Goal: Task Accomplishment & Management: Use online tool/utility

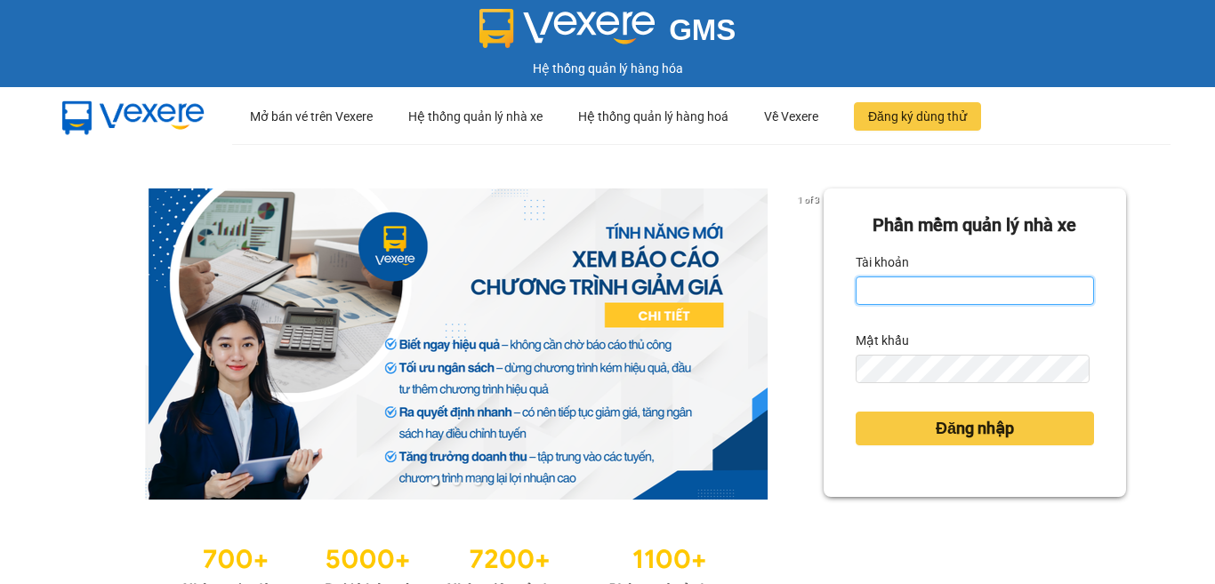
click at [934, 293] on input "Tài khoản" at bounding box center [975, 291] width 238 height 28
type input "1"
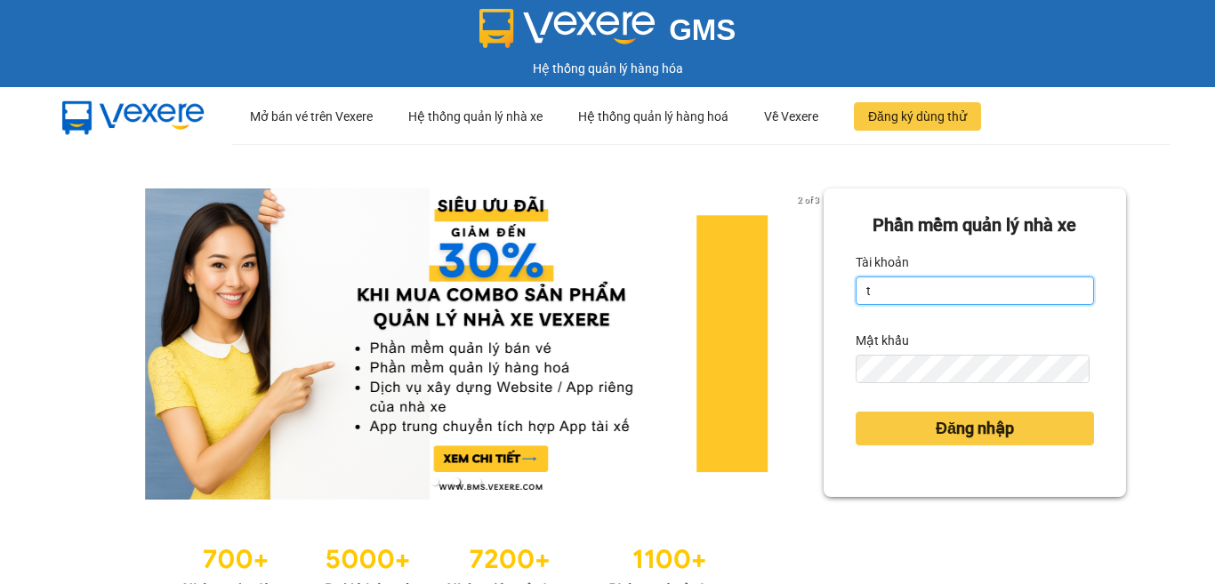
type input "tutrinh.trangngocphat"
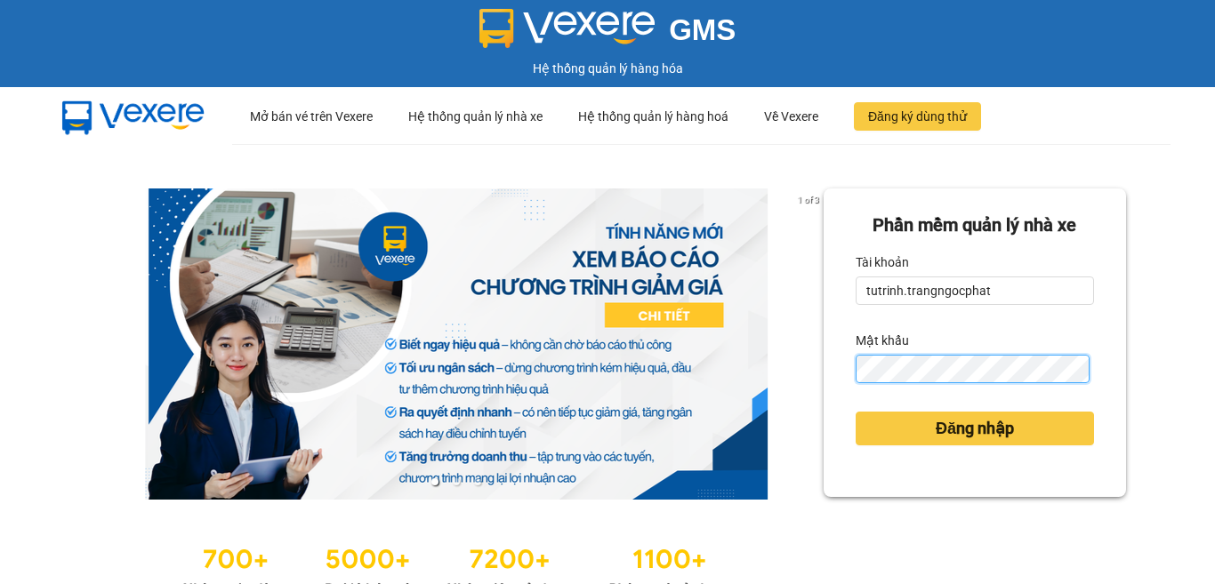
click at [856, 412] on button "Đăng nhập" at bounding box center [975, 429] width 238 height 34
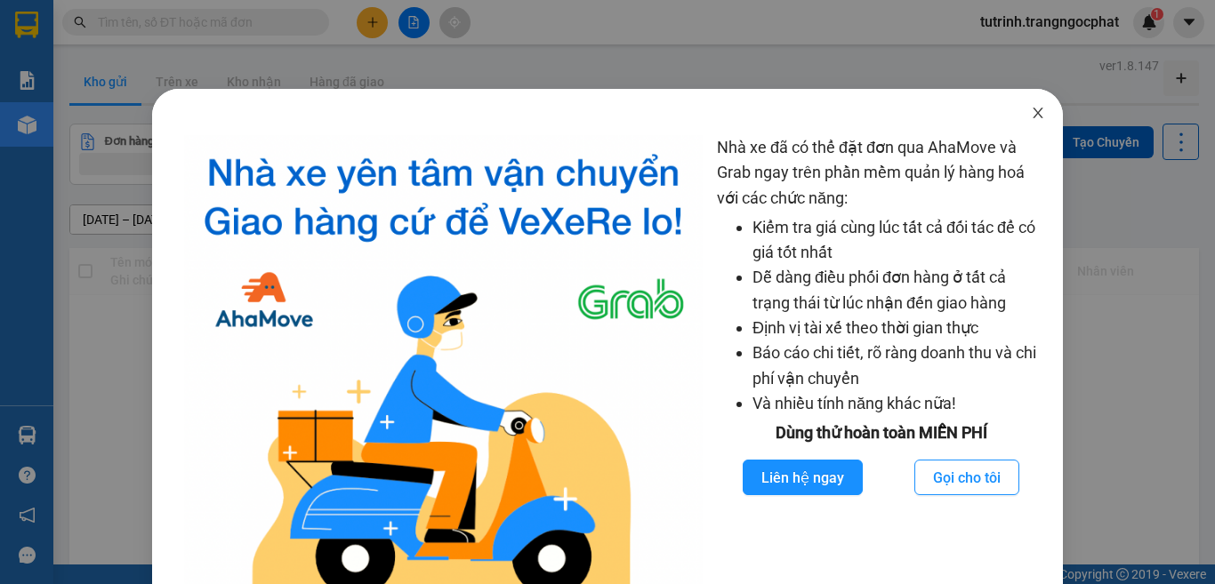
click at [1031, 118] on icon "close" at bounding box center [1038, 113] width 14 height 14
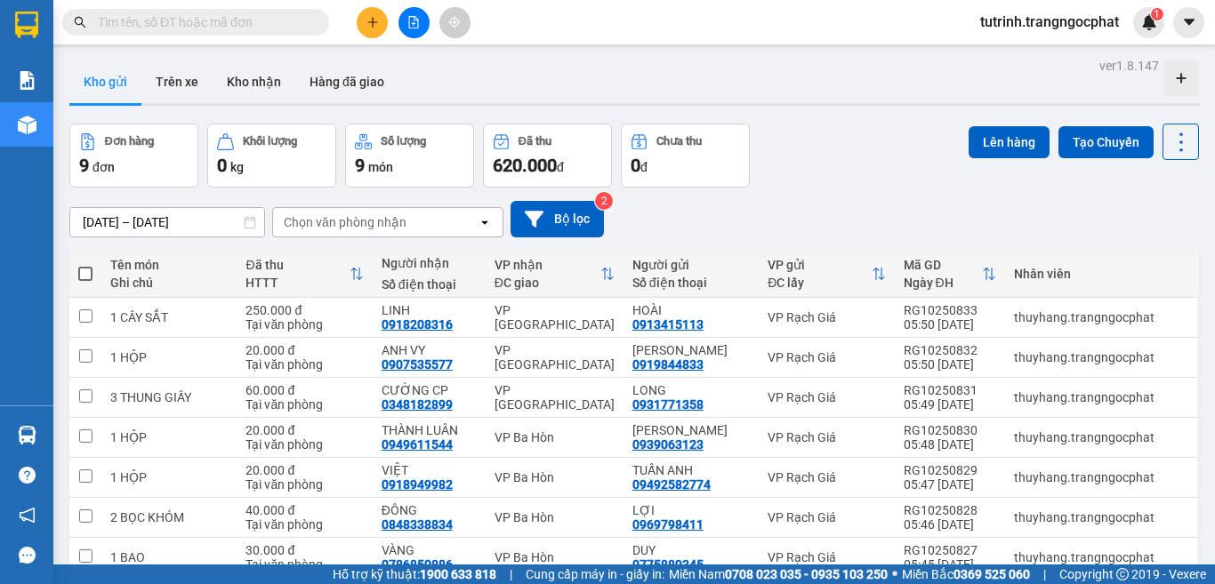
click at [87, 265] on label at bounding box center [85, 274] width 14 height 18
click at [85, 265] on input "checkbox" at bounding box center [85, 265] width 0 height 0
checkbox input "true"
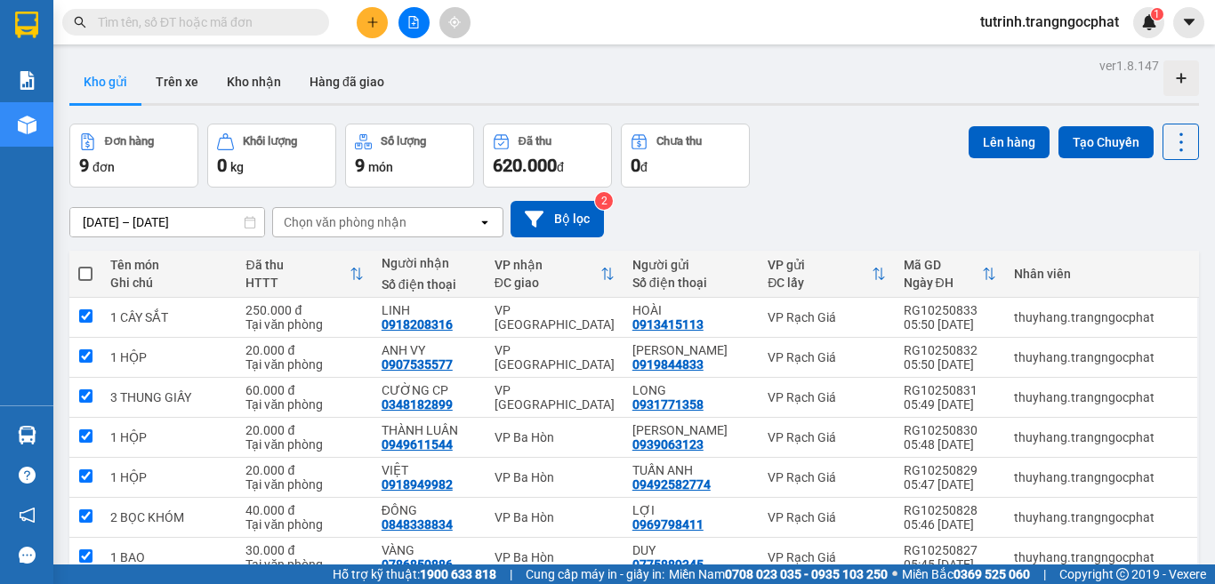
checkbox input "true"
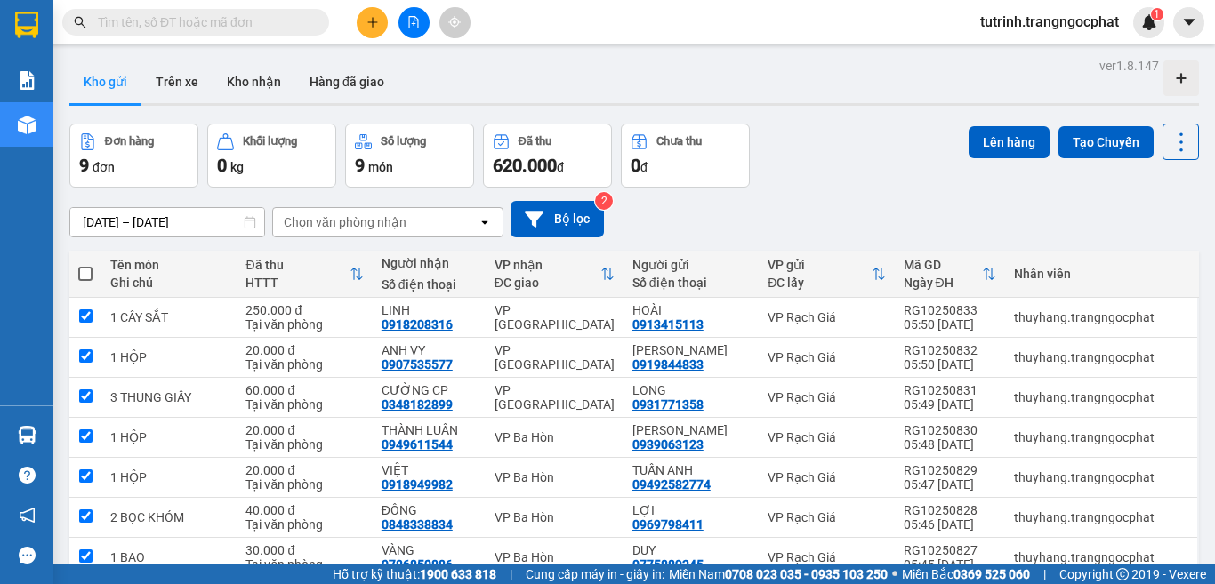
checkbox input "true"
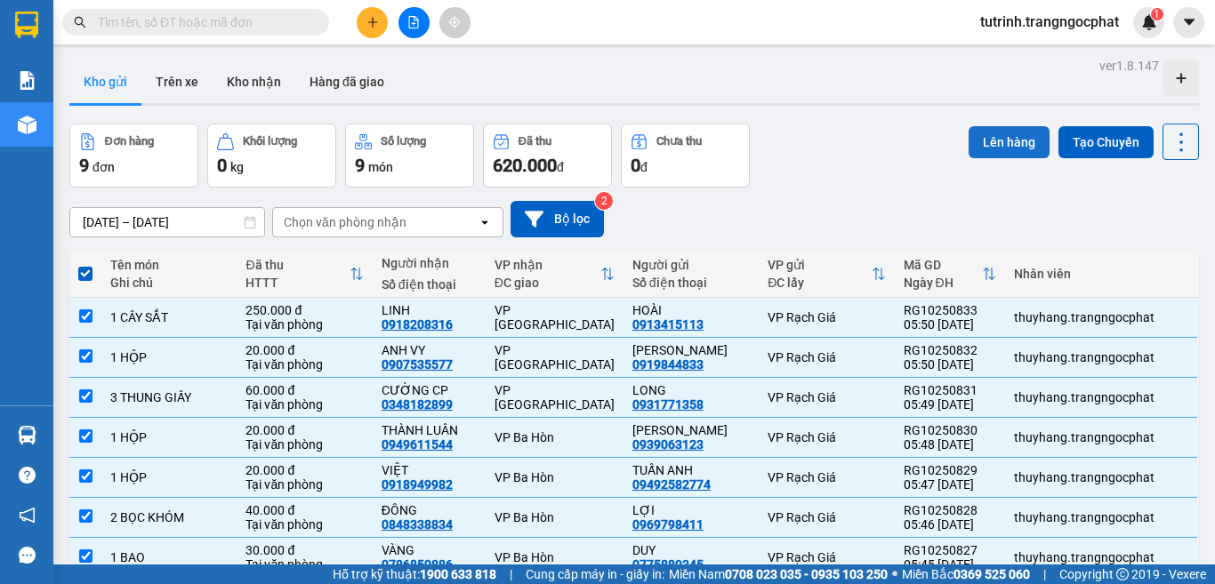
click at [1001, 133] on button "Lên hàng" at bounding box center [1009, 142] width 81 height 32
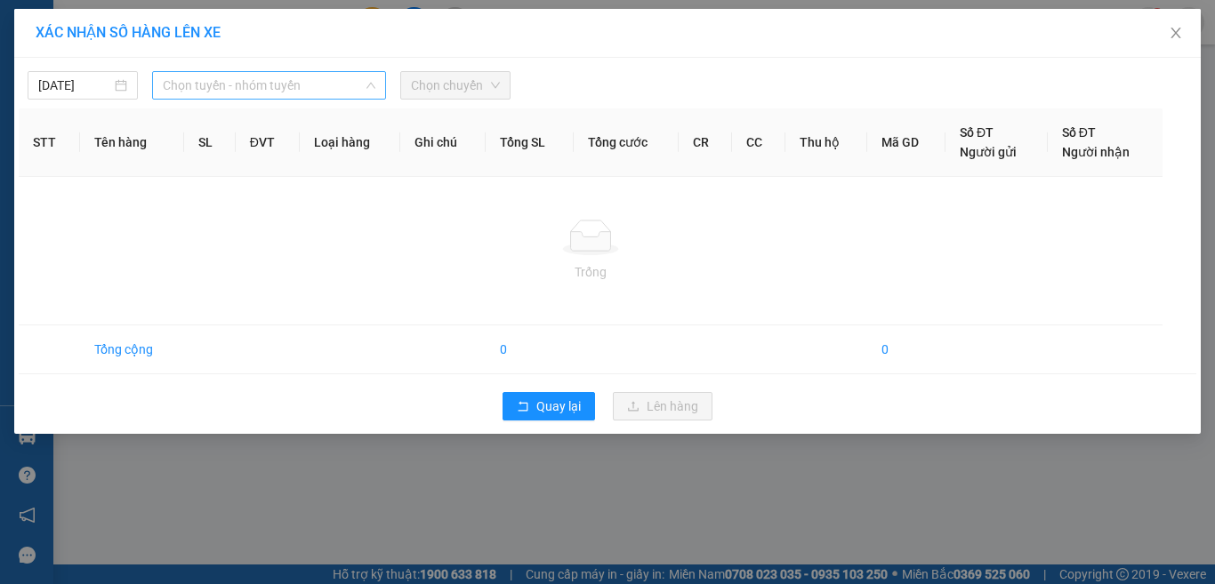
click at [270, 72] on span "Chọn tuyến - nhóm tuyến" at bounding box center [269, 85] width 213 height 27
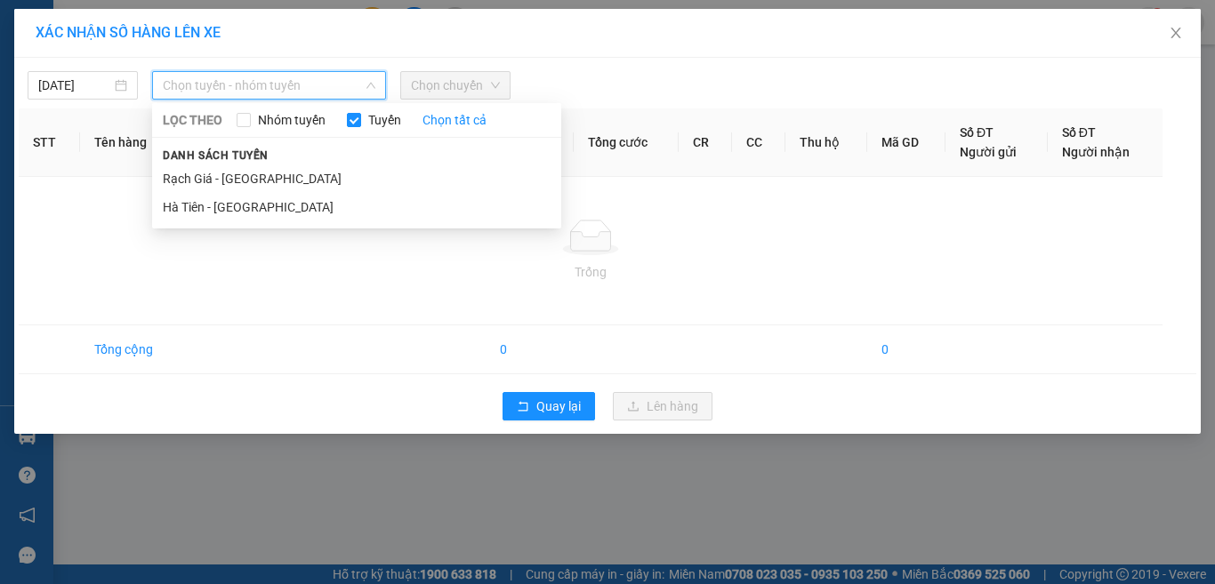
drag, startPoint x: 248, startPoint y: 176, endPoint x: 261, endPoint y: 167, distance: 16.0
click at [247, 176] on li "Rạch Giá - [GEOGRAPHIC_DATA]" at bounding box center [356, 179] width 409 height 28
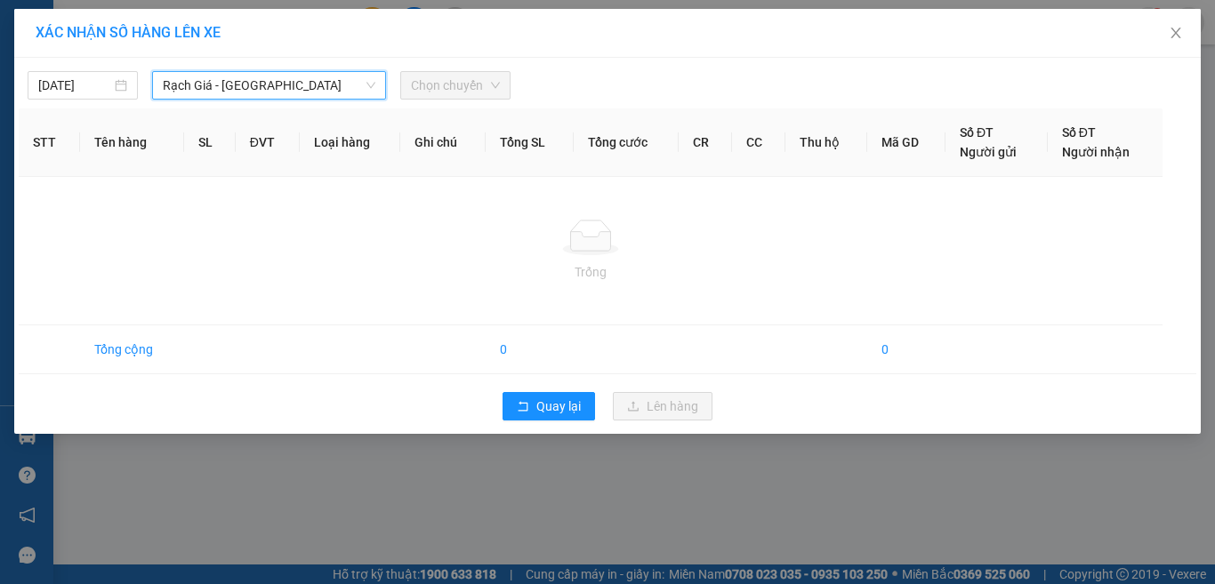
click at [478, 84] on span "Chọn chuyến" at bounding box center [455, 85] width 89 height 27
click at [99, 72] on div "[DATE]" at bounding box center [83, 85] width 110 height 28
type input "[DATE]"
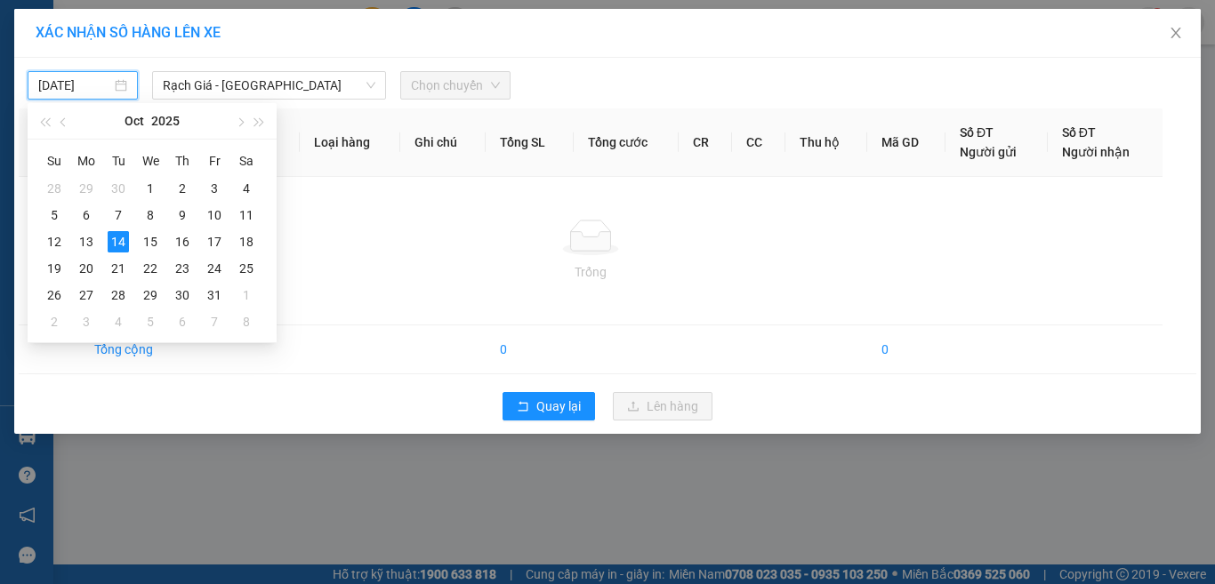
click at [116, 78] on div "[DATE]" at bounding box center [82, 86] width 89 height 20
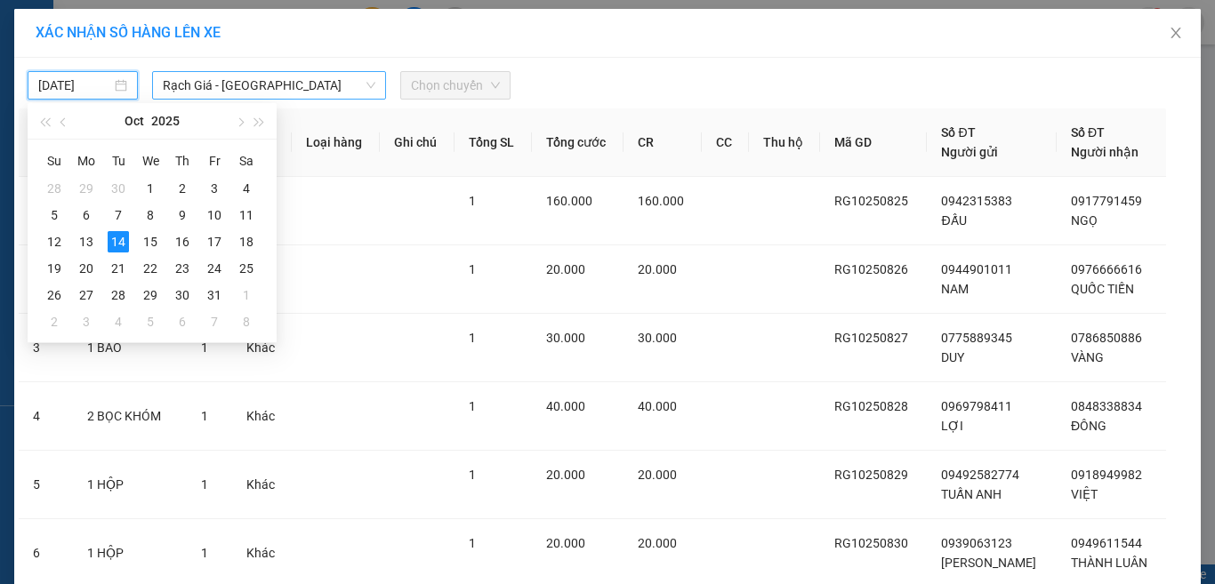
click at [261, 87] on span "Rạch Giá - [GEOGRAPHIC_DATA]" at bounding box center [269, 85] width 213 height 27
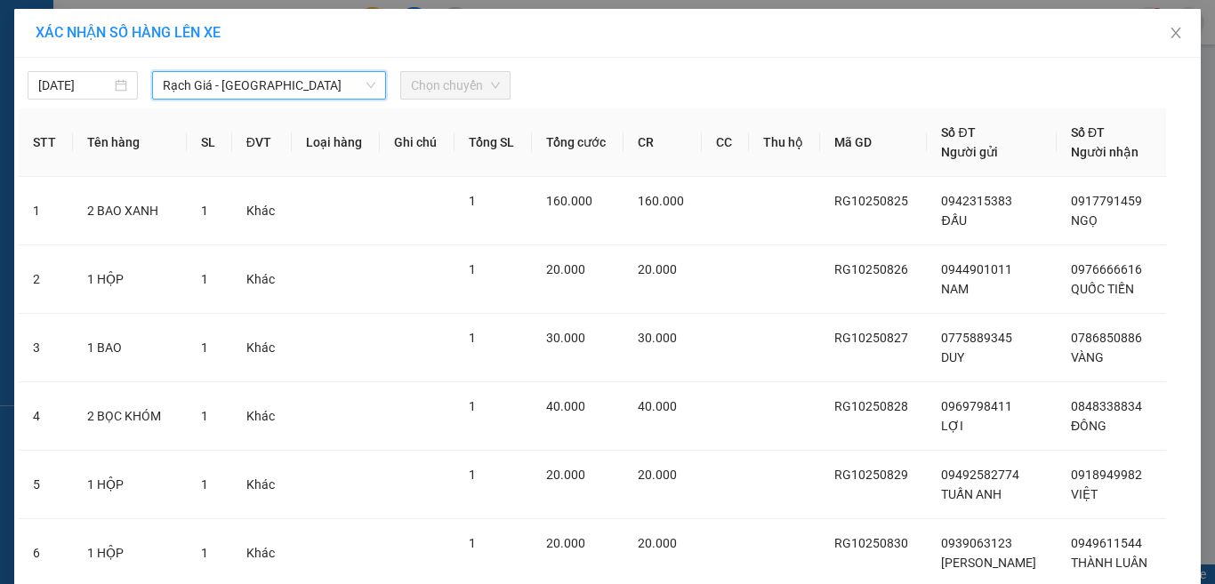
click at [487, 78] on span "Chọn chuyến" at bounding box center [455, 85] width 89 height 27
click at [289, 71] on div "Rạch Giá - [GEOGRAPHIC_DATA]" at bounding box center [269, 85] width 234 height 28
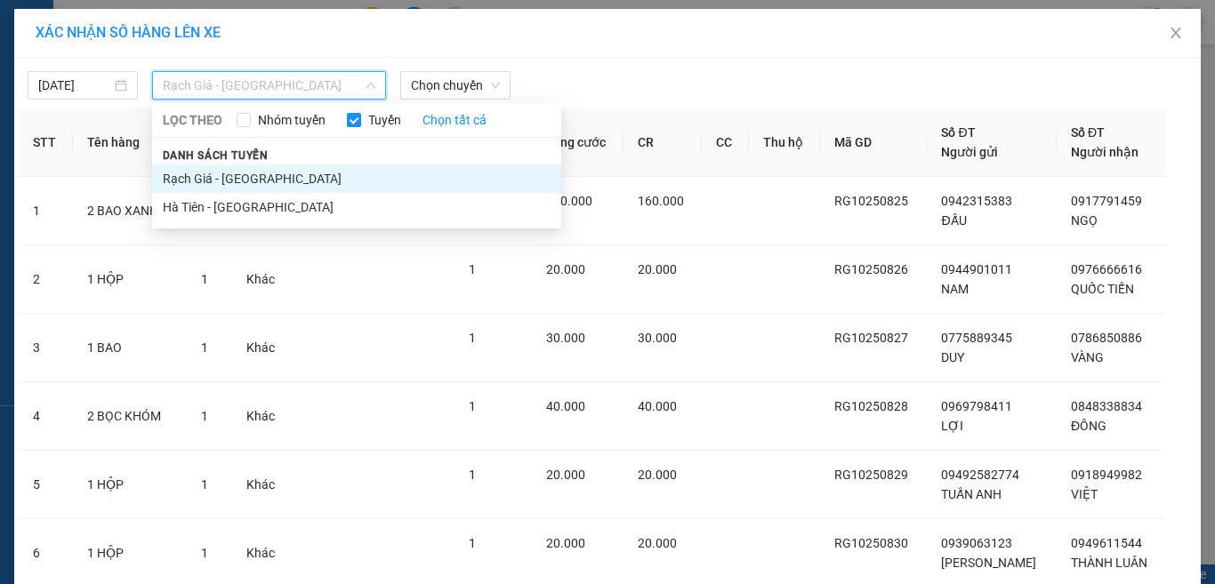
click at [284, 169] on li "Rạch Giá - [GEOGRAPHIC_DATA]" at bounding box center [356, 179] width 409 height 28
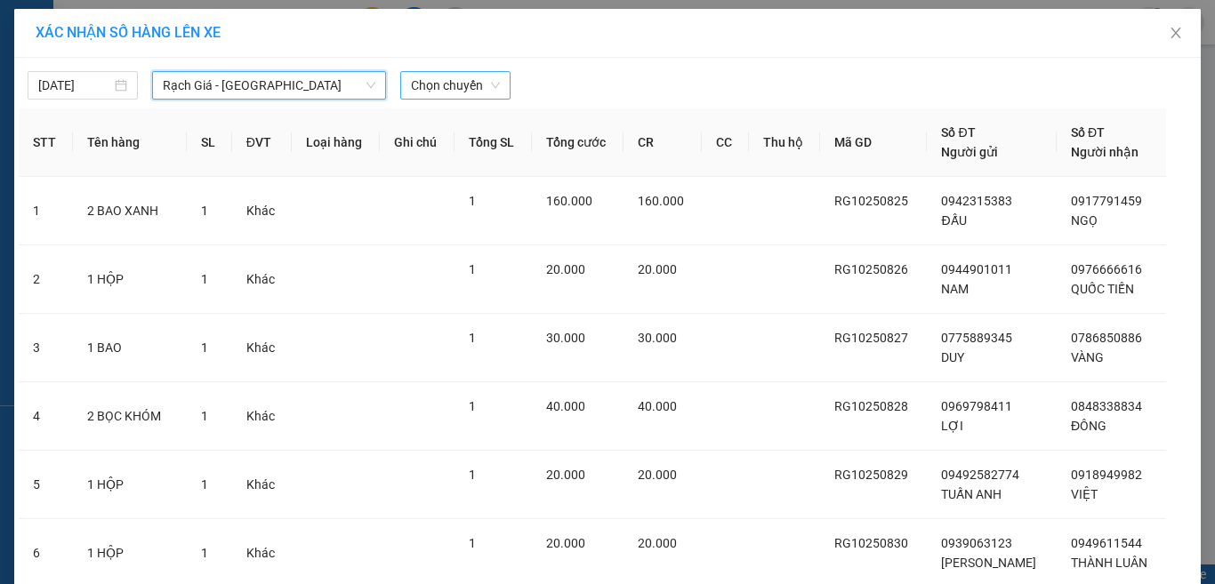
click at [460, 96] on span "Chọn chuyến" at bounding box center [455, 85] width 89 height 27
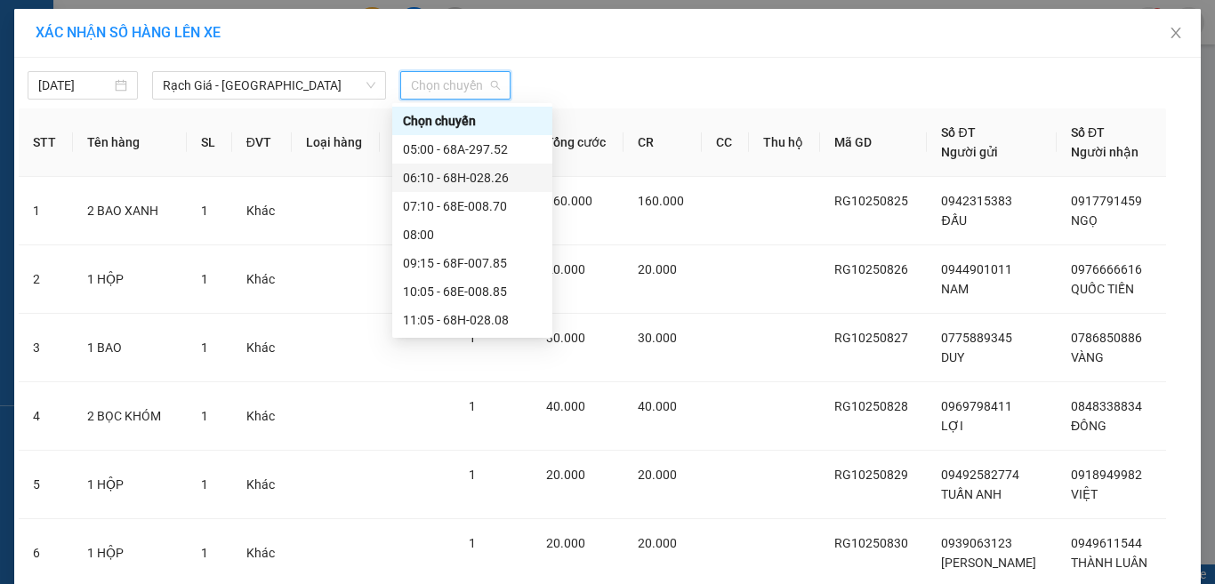
click at [462, 174] on div "06:10 - 68H-028.26" at bounding box center [472, 178] width 139 height 20
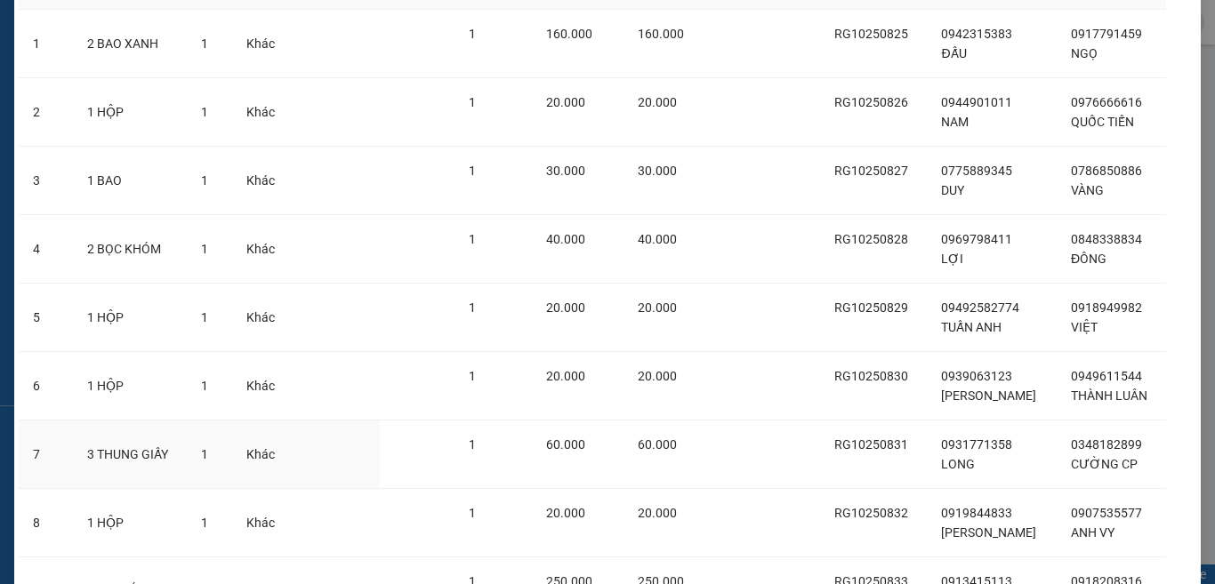
scroll to position [350, 0]
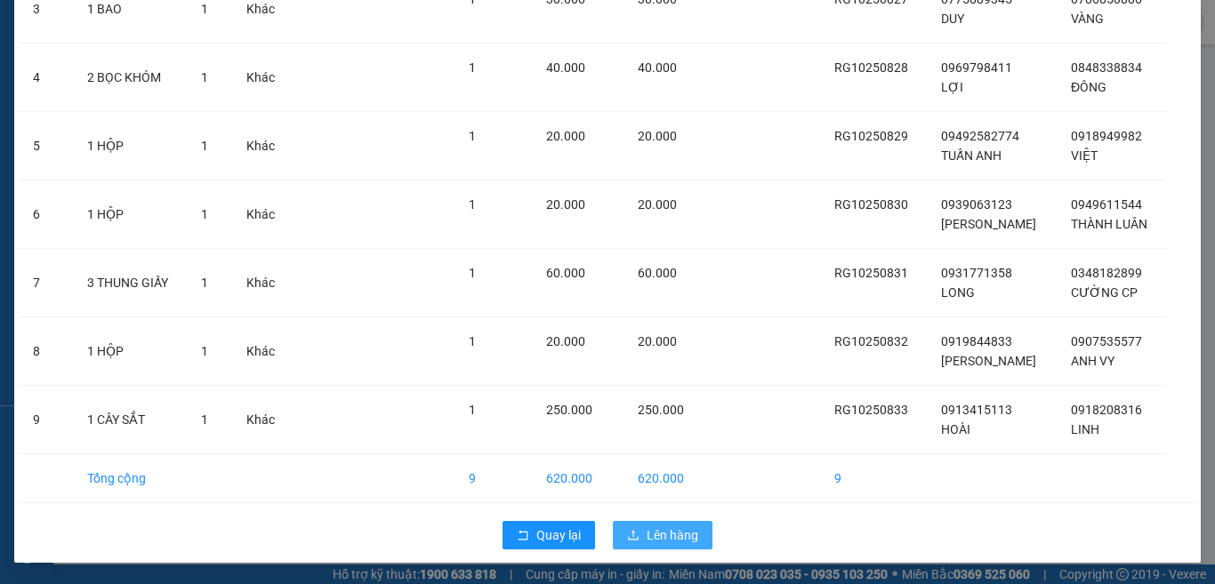
click at [648, 535] on span "Lên hàng" at bounding box center [673, 536] width 52 height 20
